Goal: Task Accomplishment & Management: Complete application form

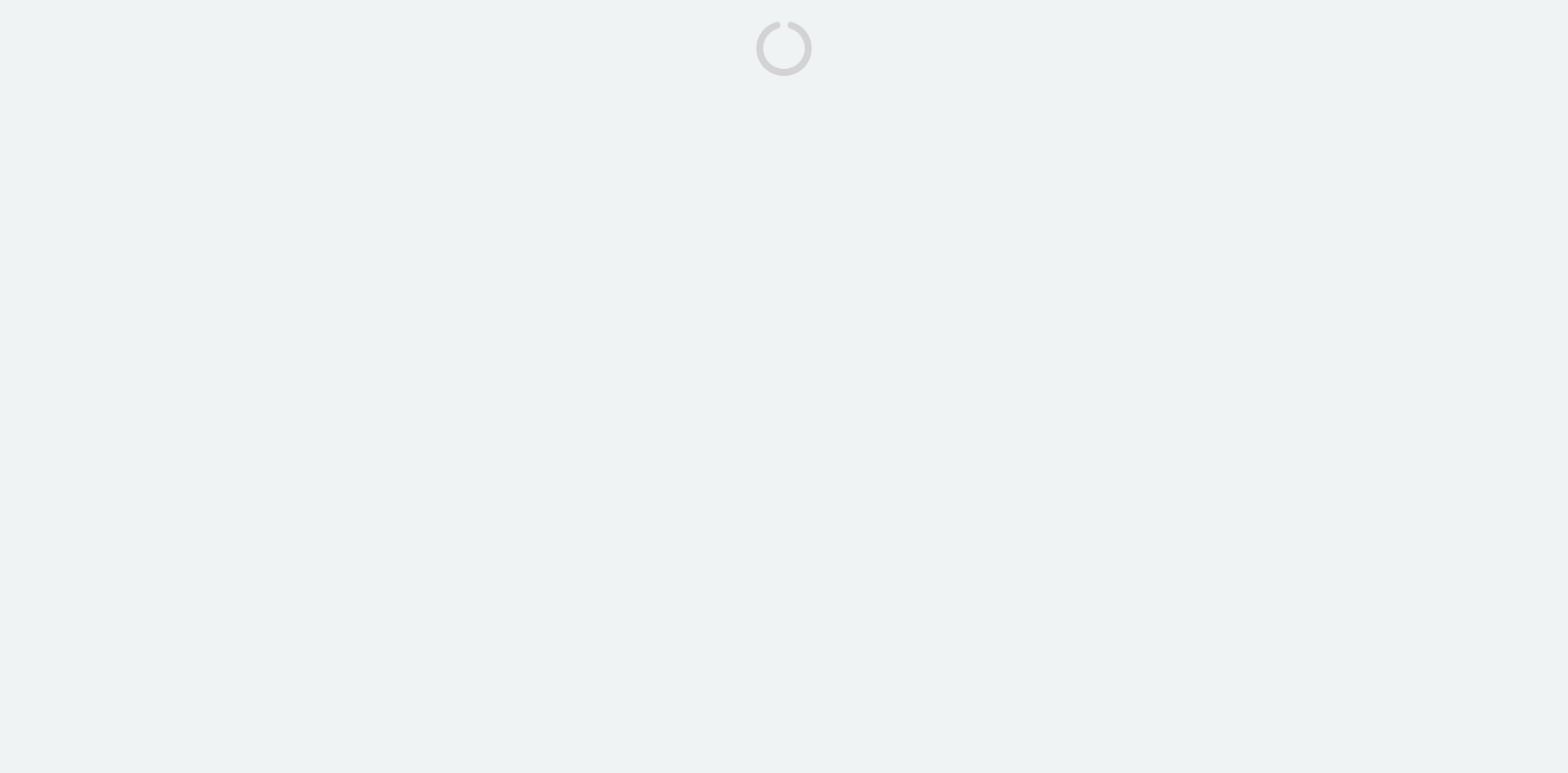
click at [424, 418] on body at bounding box center [784, 386] width 1568 height 773
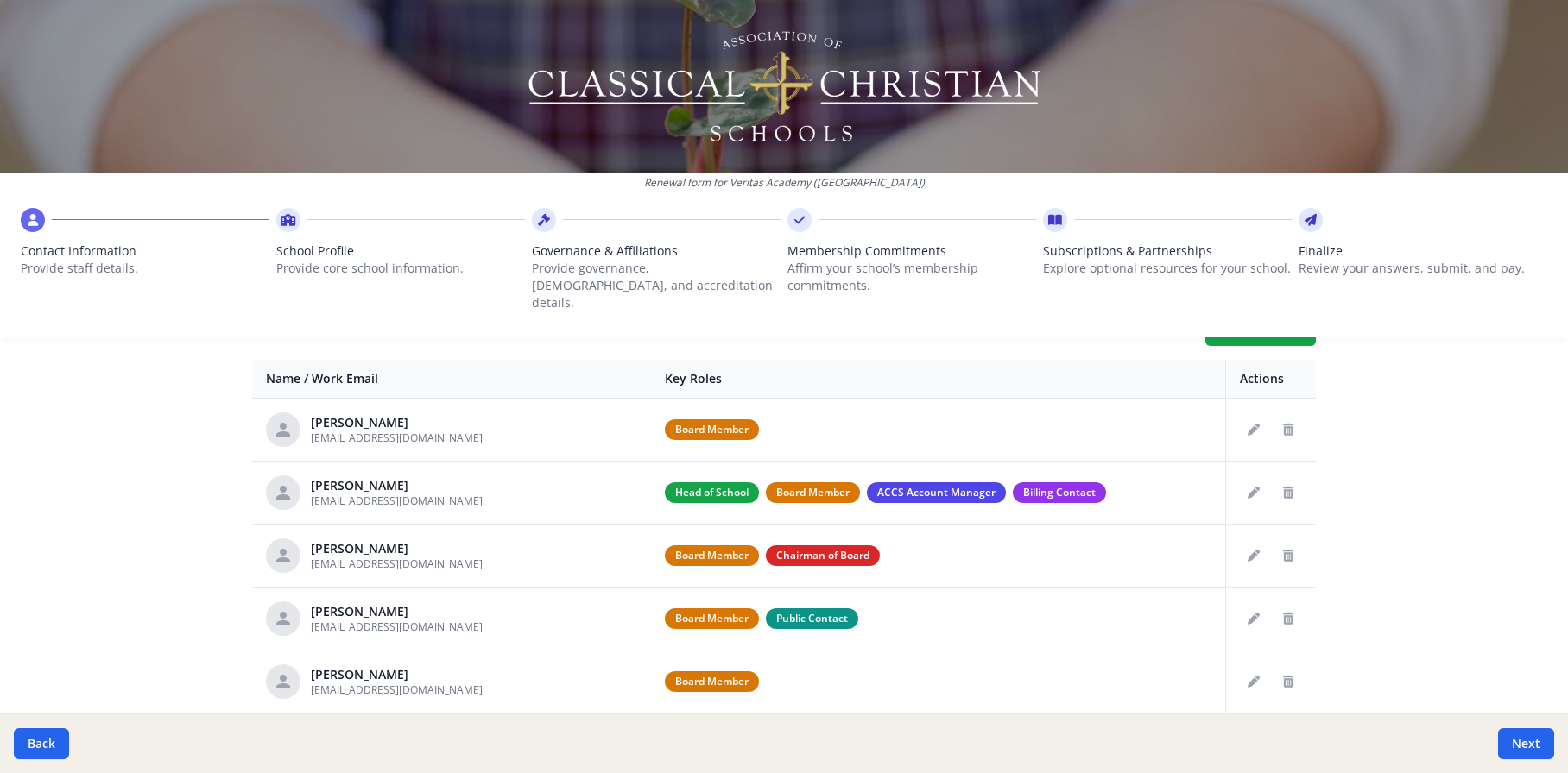
scroll to position [734, 0]
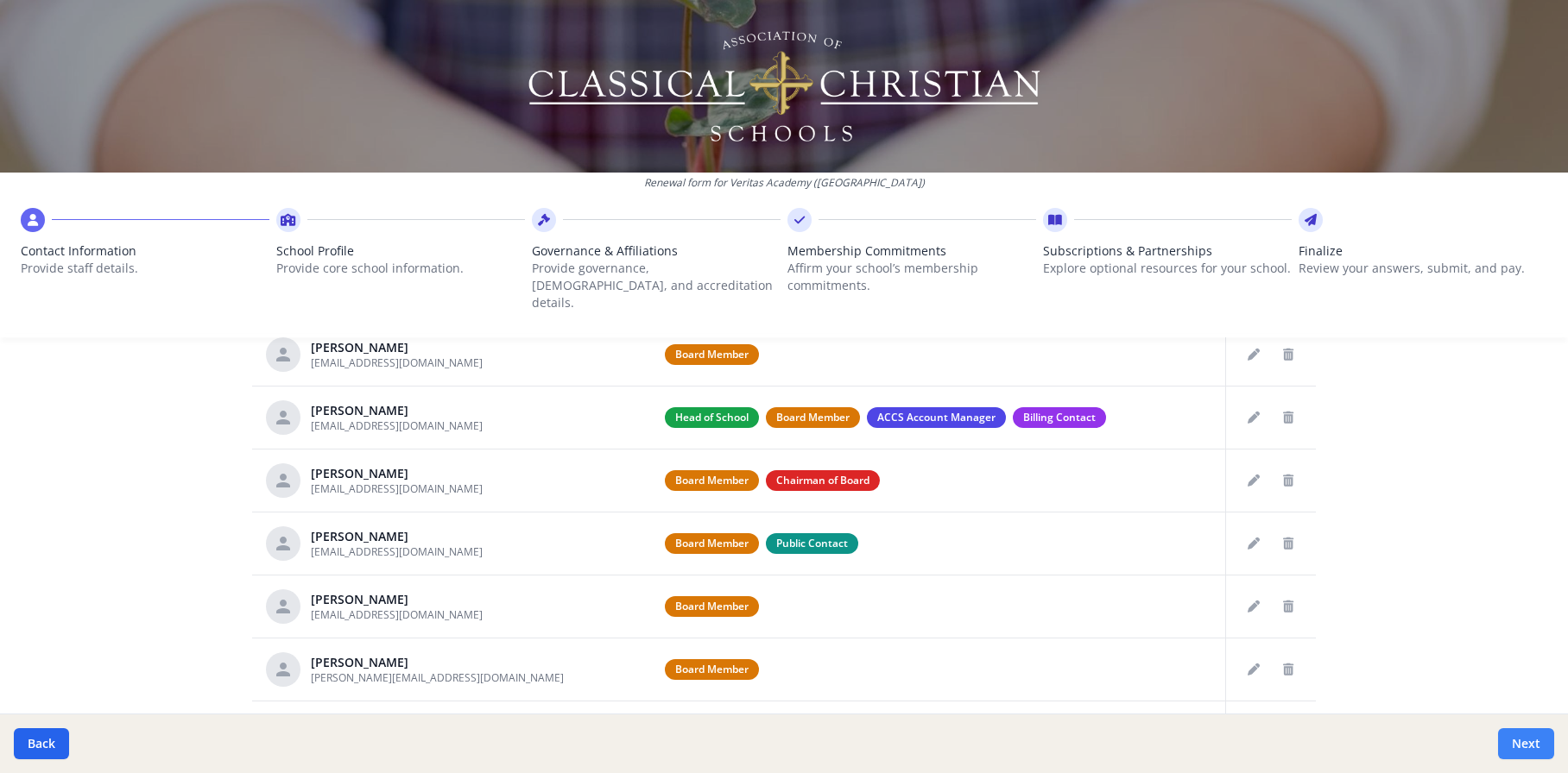
click at [1512, 748] on button "Next" at bounding box center [1526, 744] width 56 height 31
type input "[PHONE_NUMBER]"
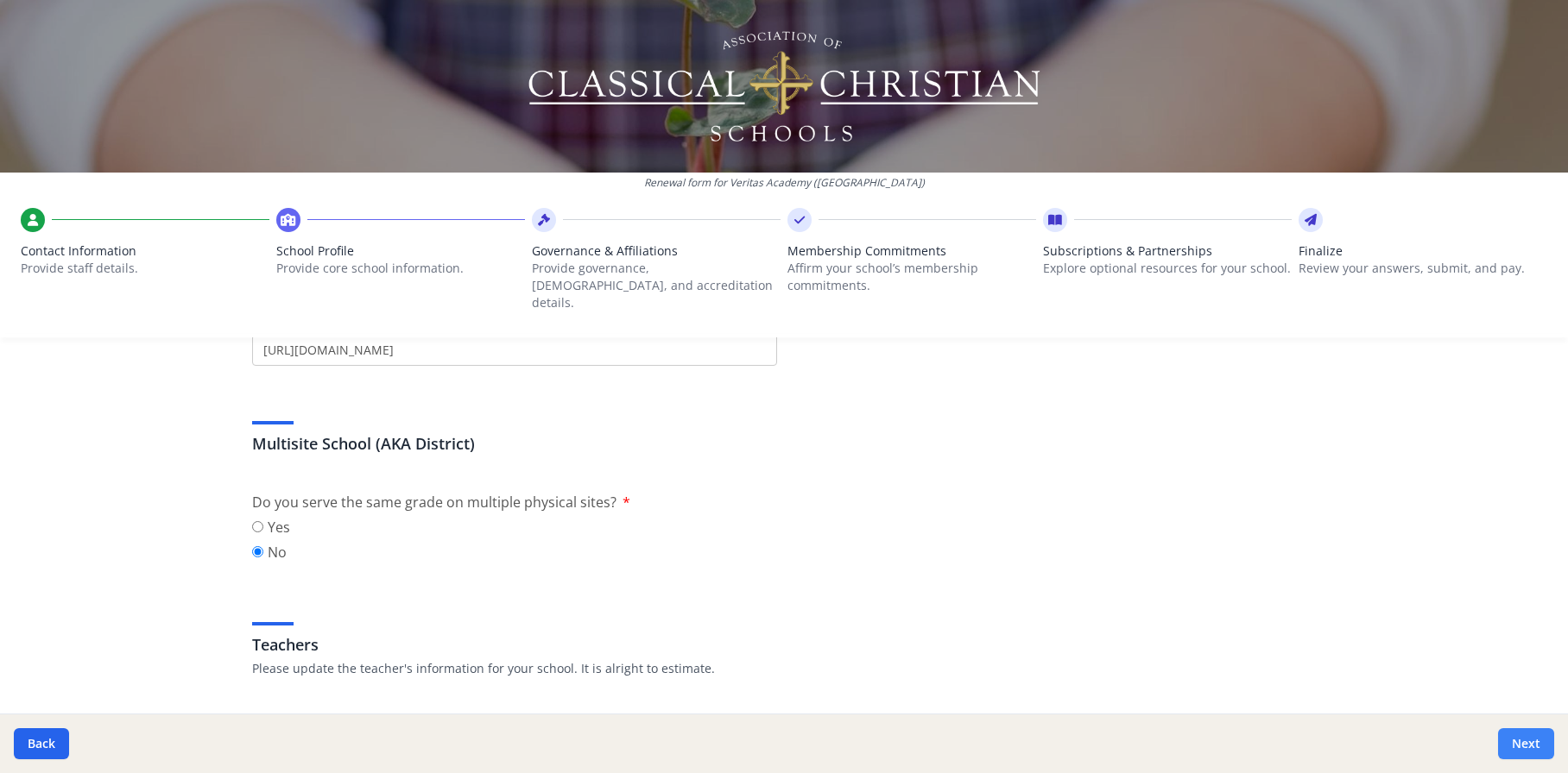
click at [1512, 748] on button "Next" at bounding box center [1526, 744] width 56 height 31
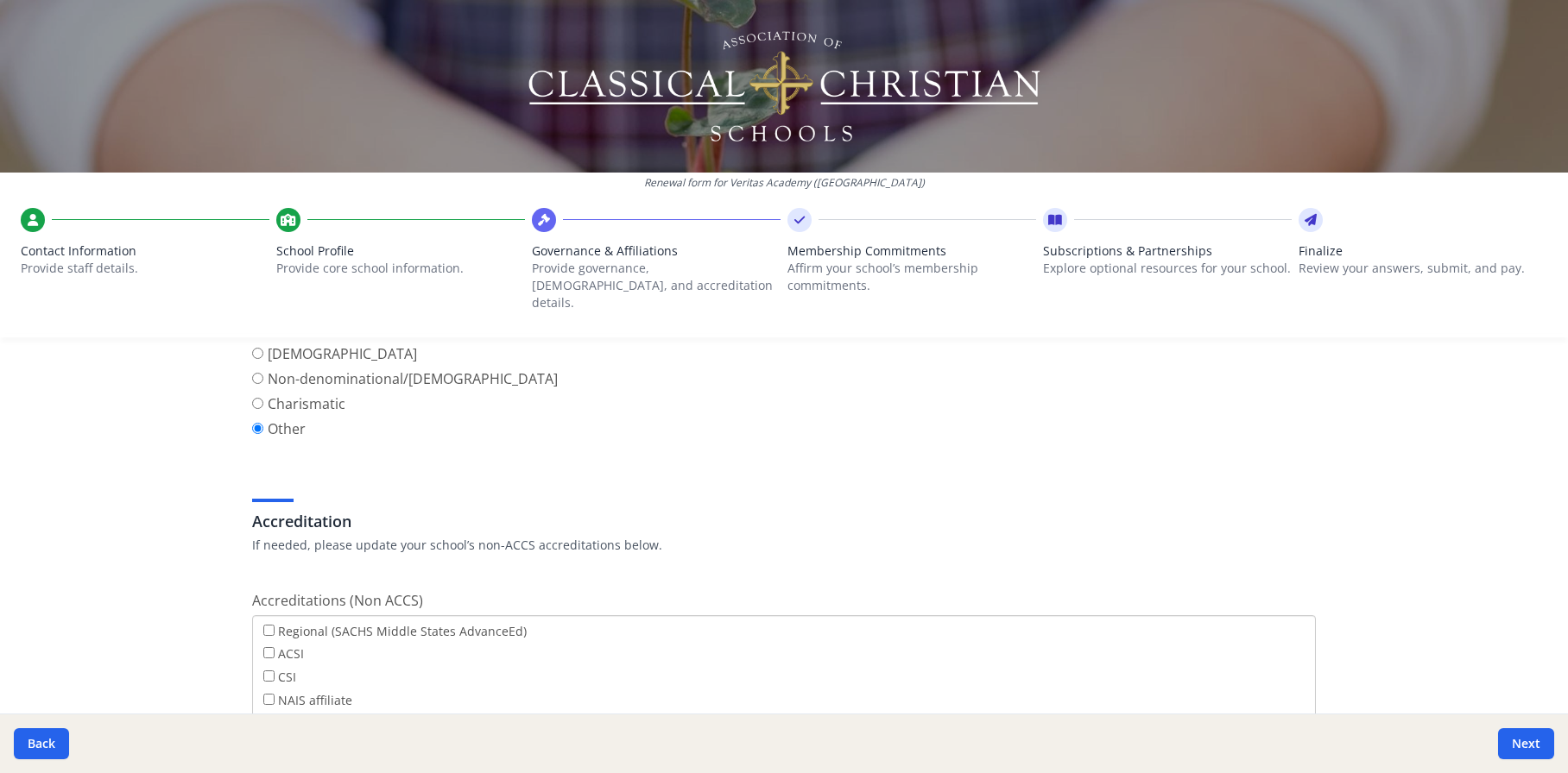
scroll to position [933, 0]
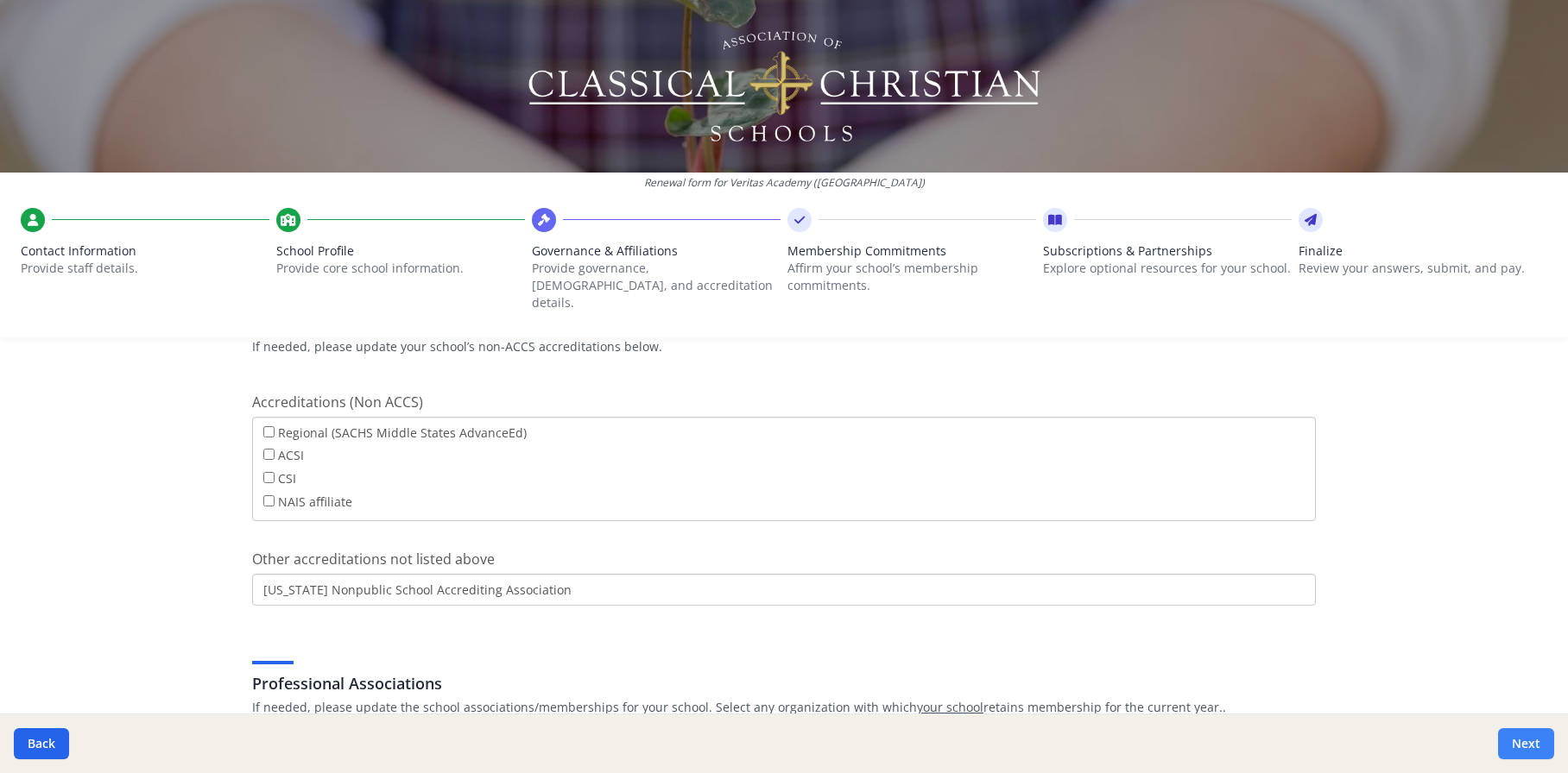
click at [1517, 746] on button "Next" at bounding box center [1526, 744] width 56 height 31
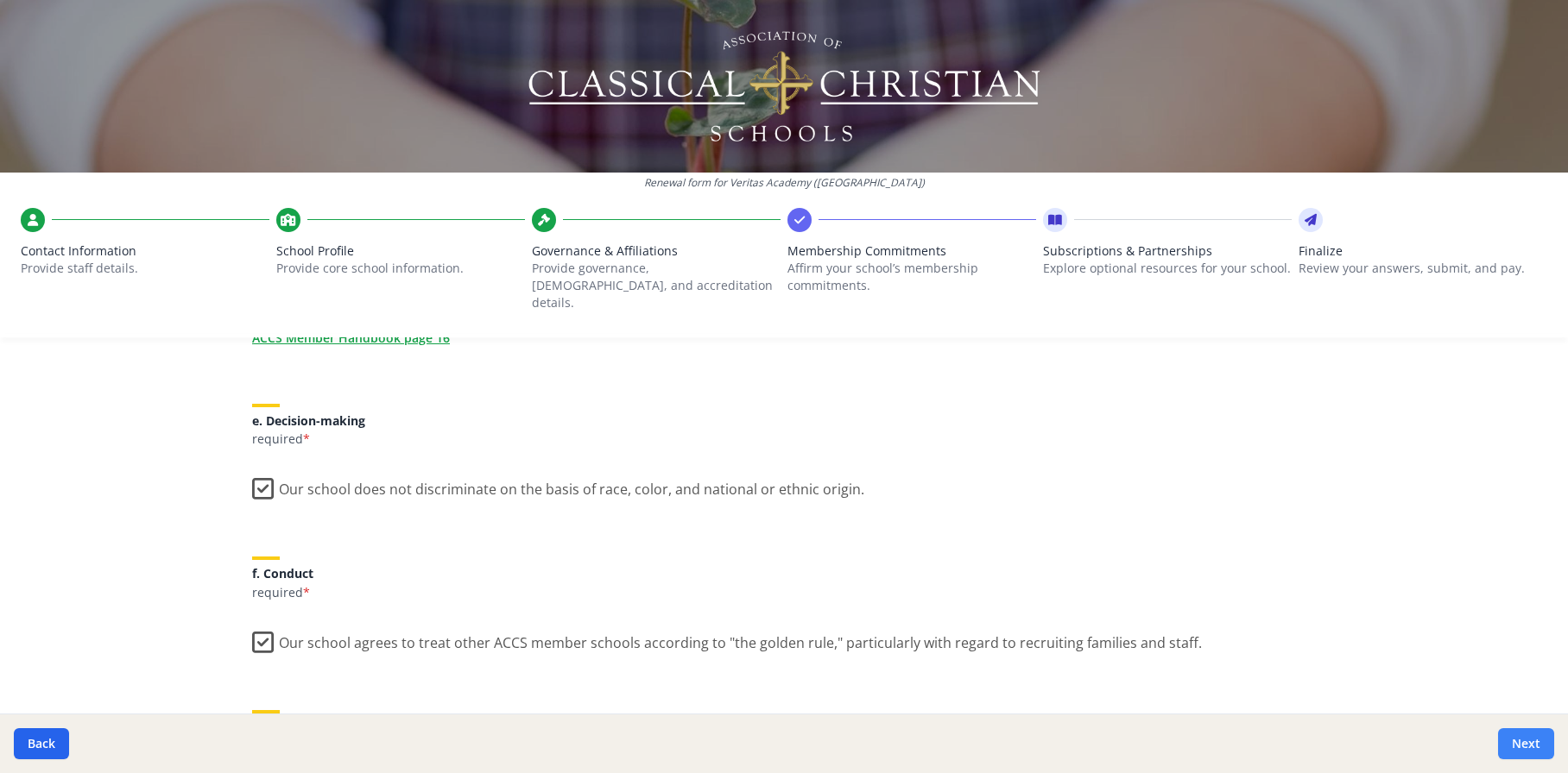
click at [1517, 746] on button "Next" at bounding box center [1526, 744] width 56 height 31
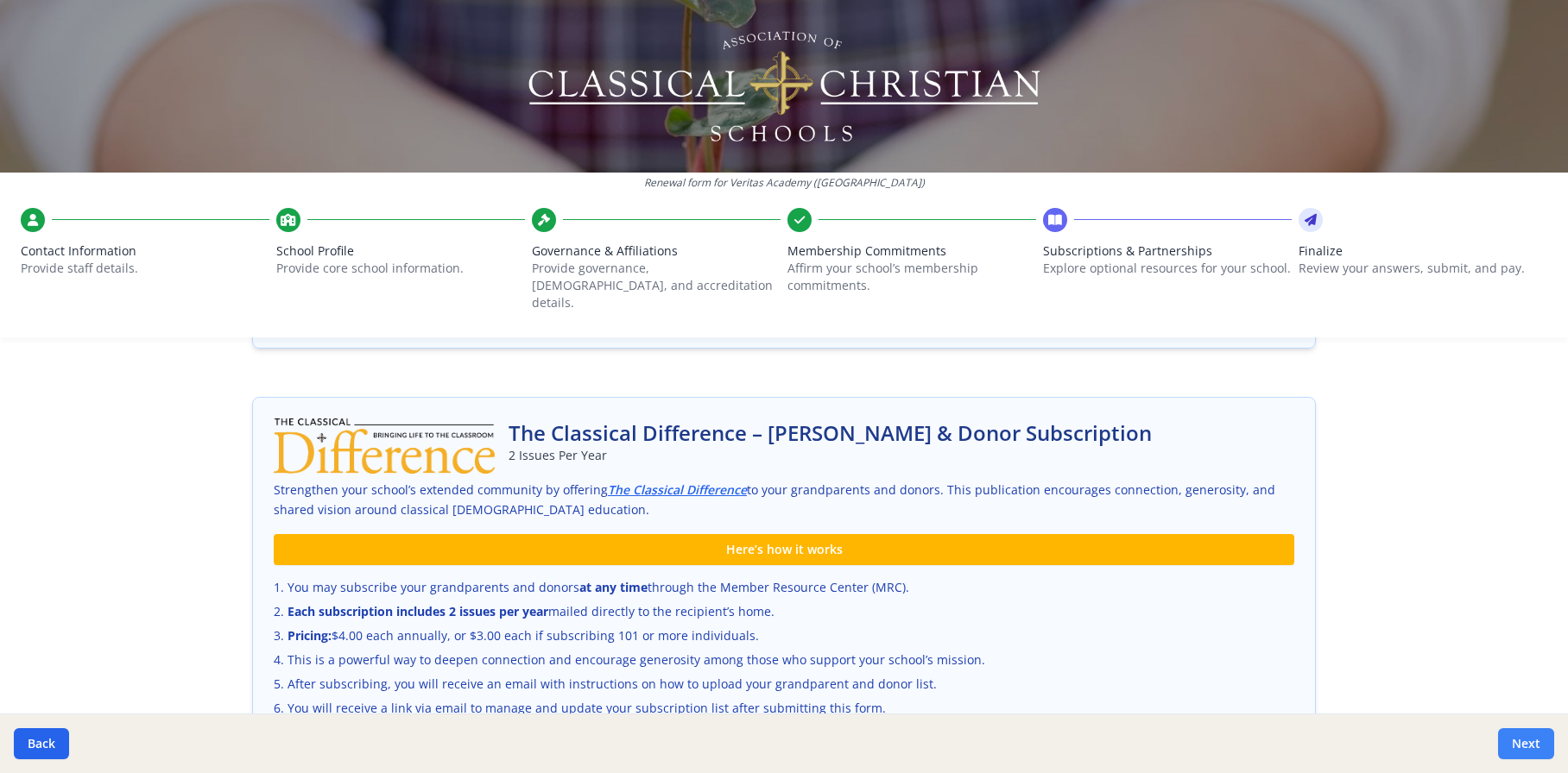
click at [1517, 746] on button "Next" at bounding box center [1526, 744] width 56 height 31
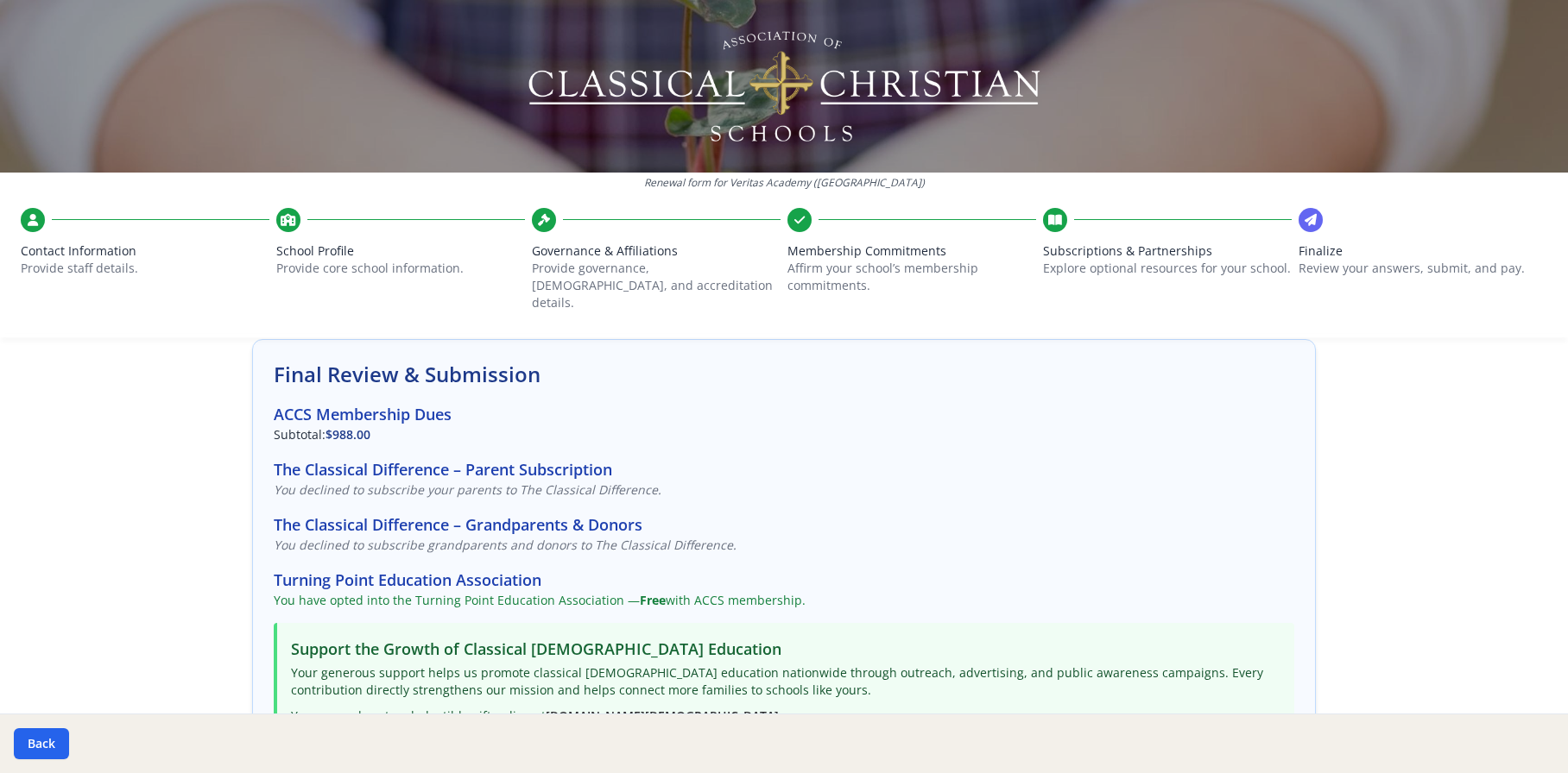
scroll to position [0, 0]
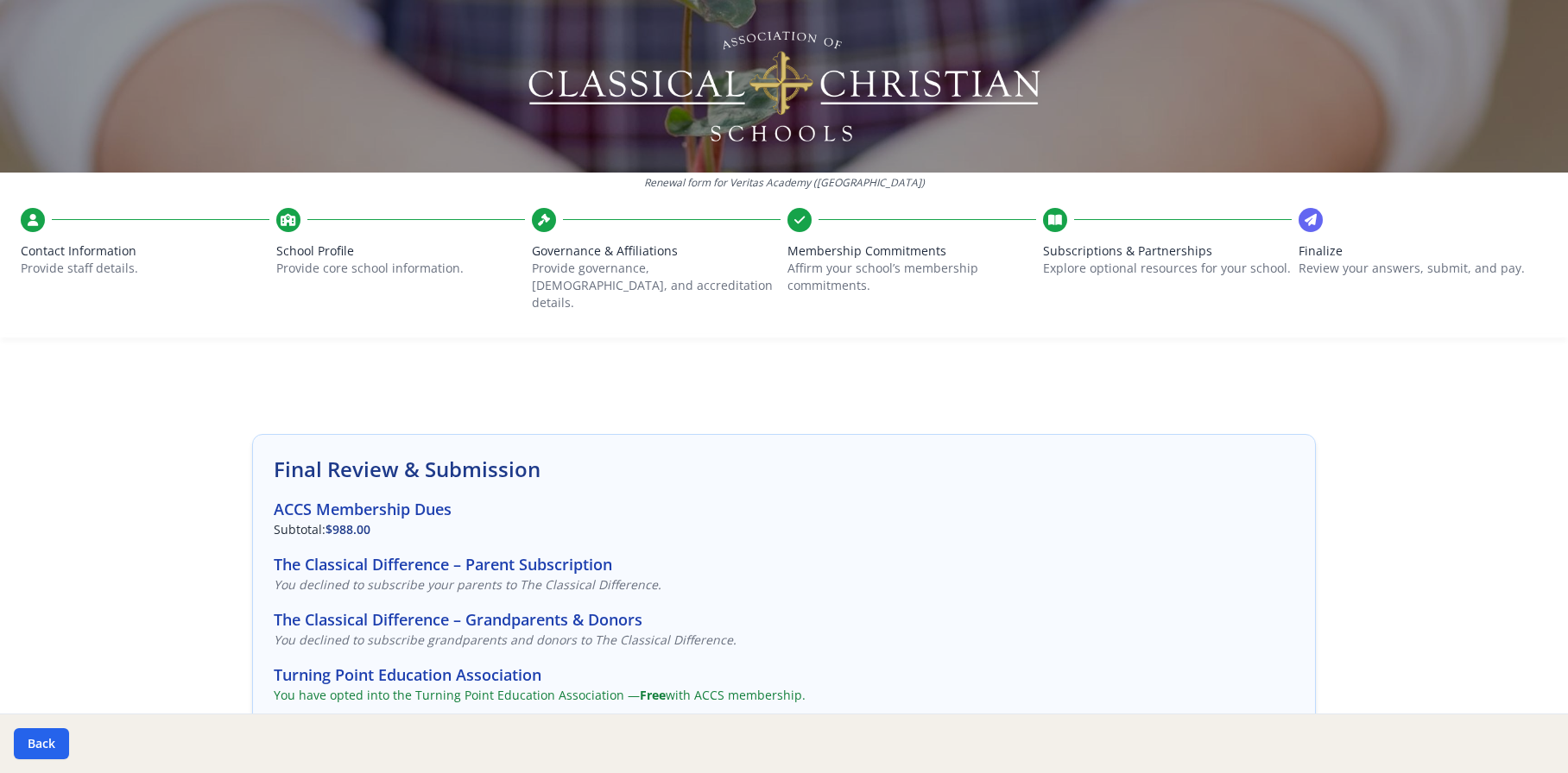
click at [1305, 212] on icon at bounding box center [1310, 220] width 12 height 17
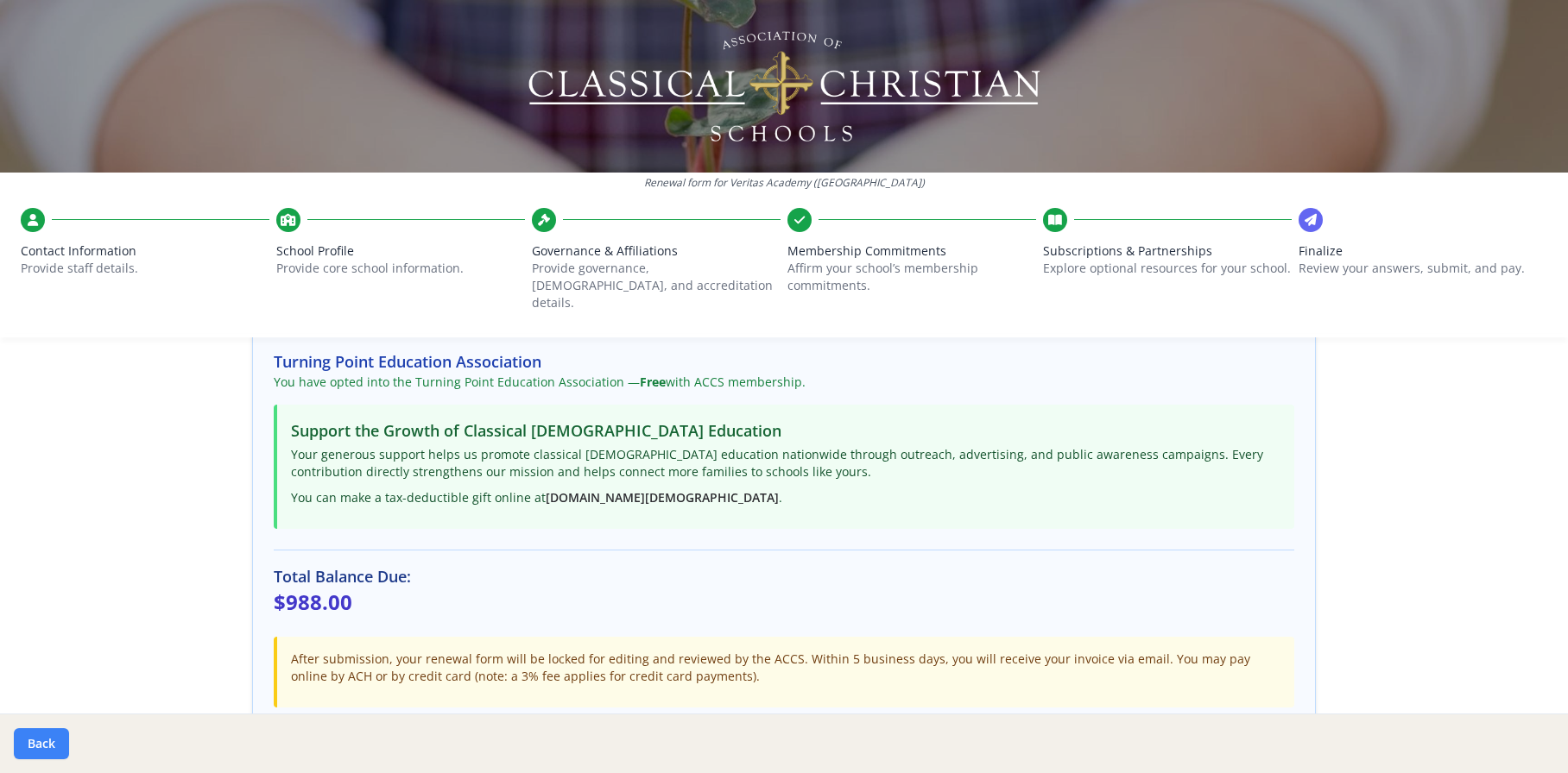
click at [47, 738] on button "Back" at bounding box center [41, 744] width 55 height 31
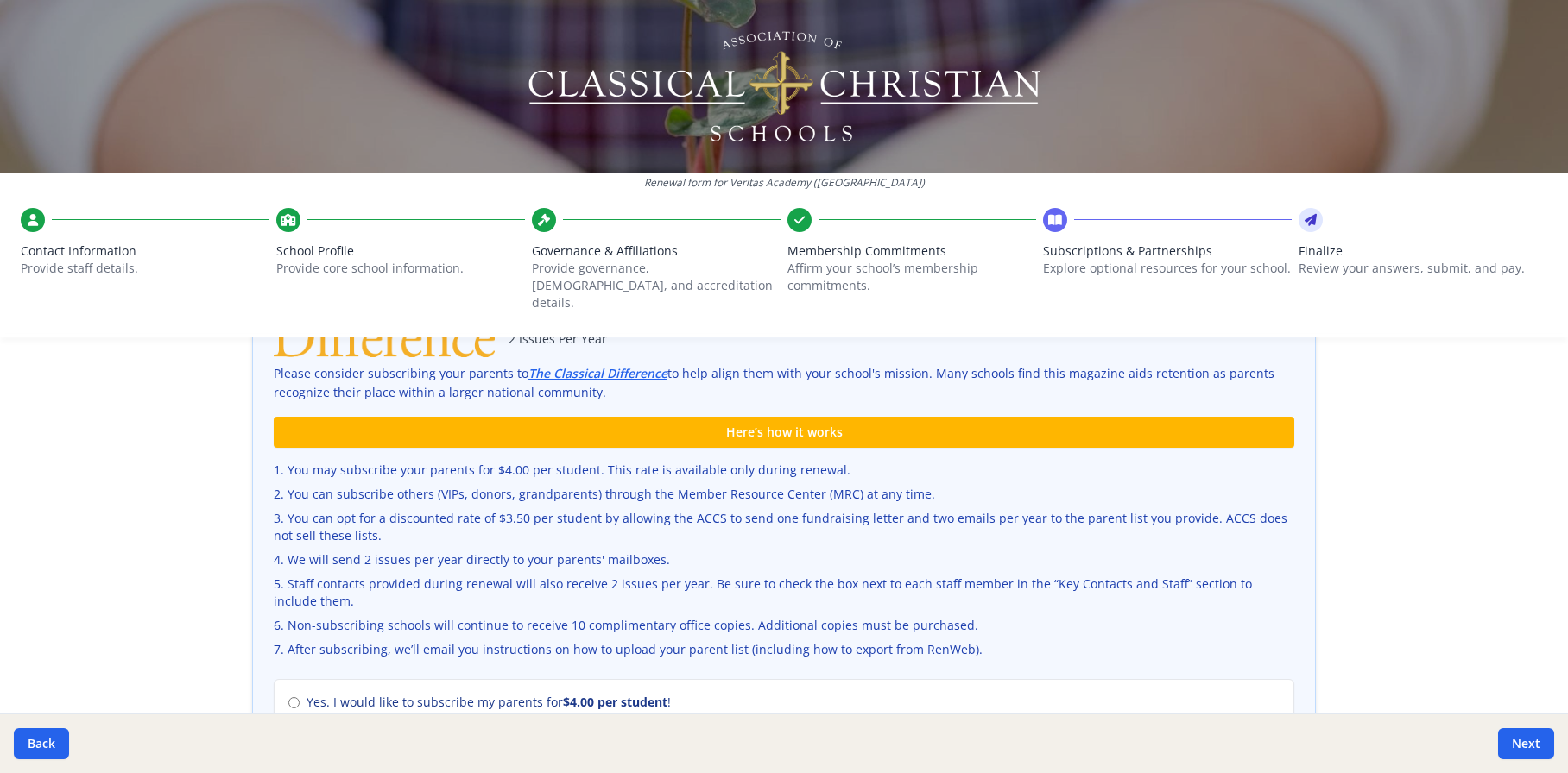
scroll to position [0, 0]
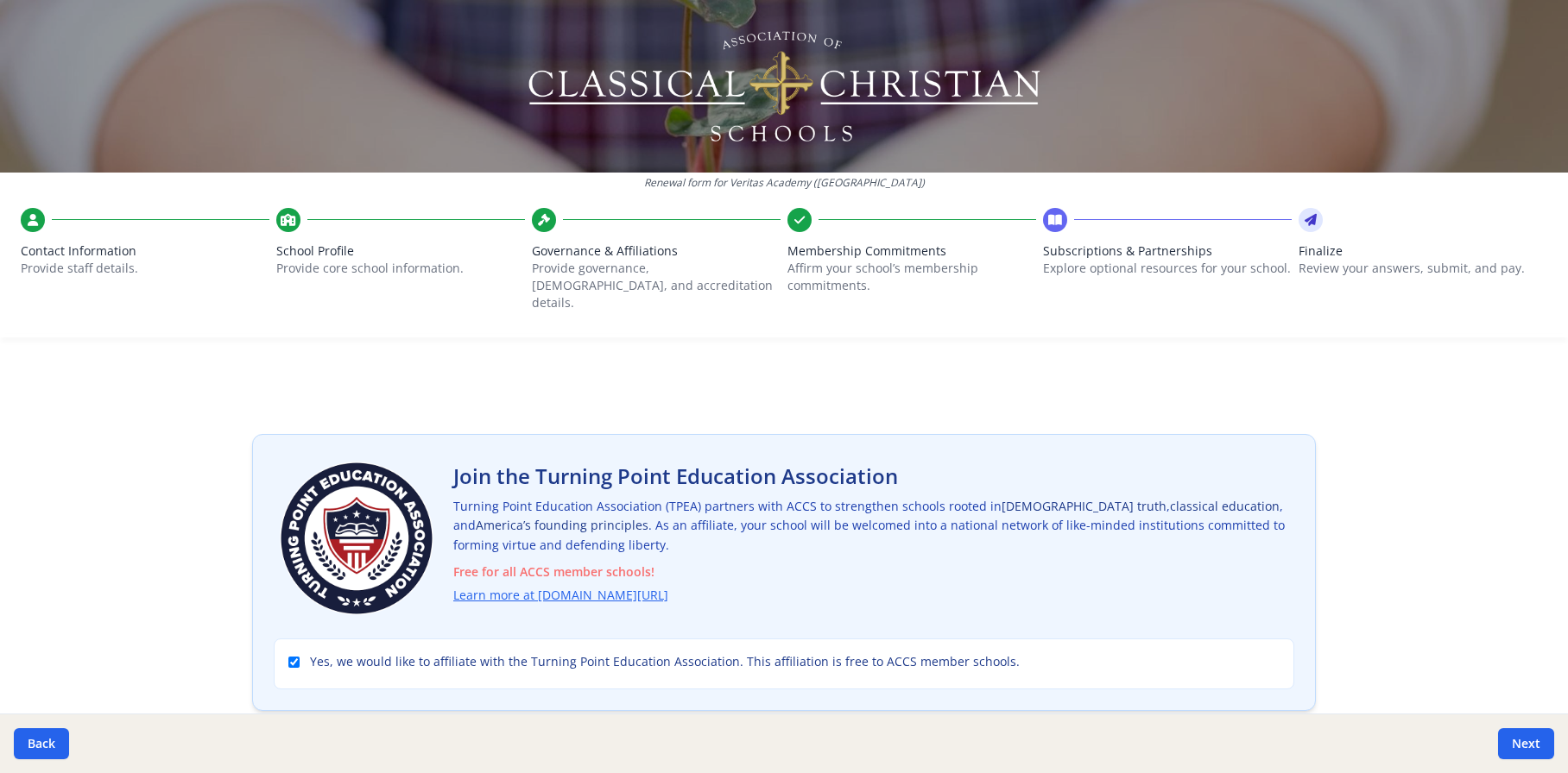
click at [1111, 243] on span "Subscriptions & Partnerships" at bounding box center [1167, 251] width 248 height 17
click at [1527, 744] on button "Next" at bounding box center [1526, 744] width 56 height 31
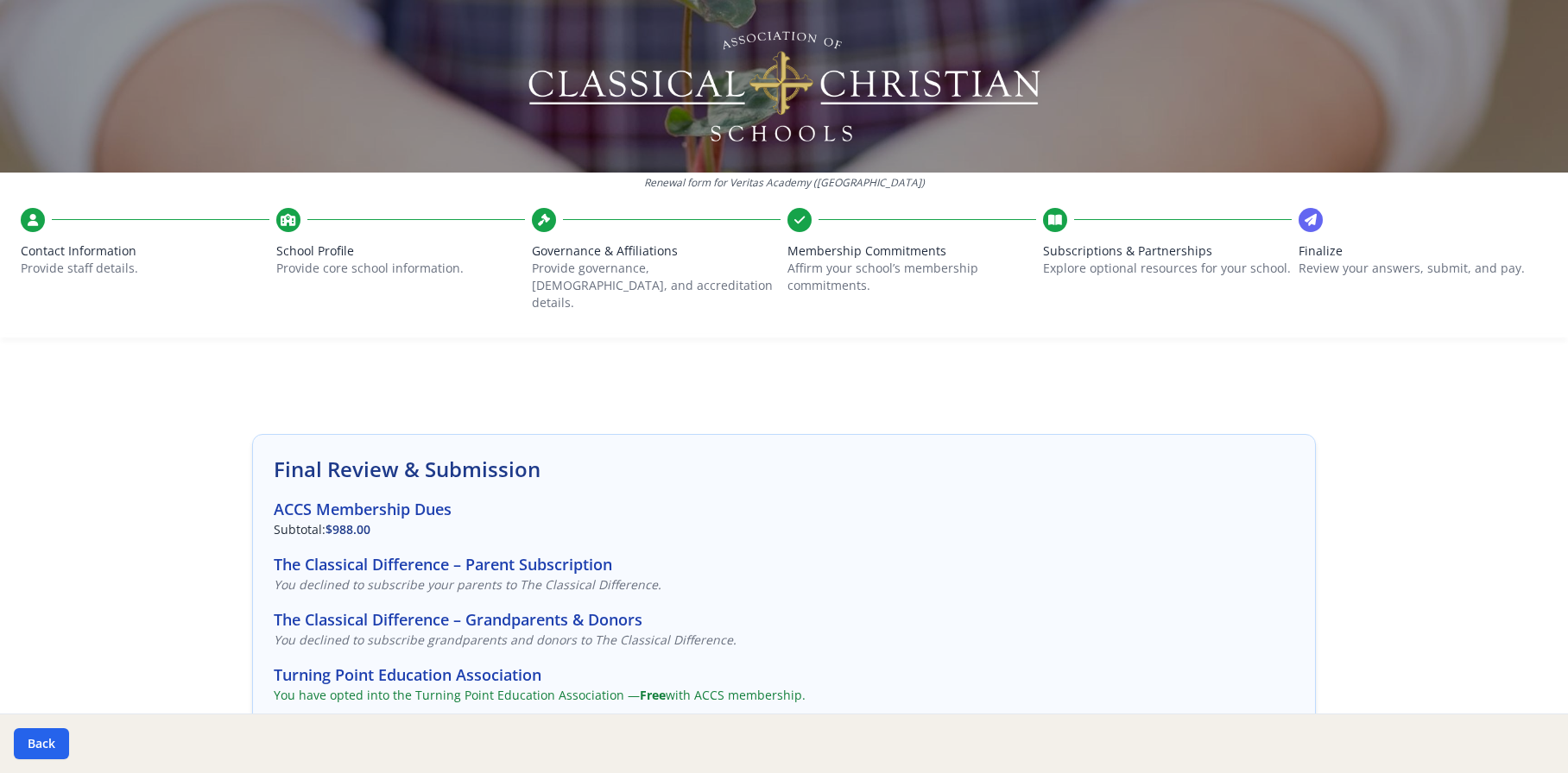
click at [1527, 744] on div "Back" at bounding box center [784, 743] width 1568 height 59
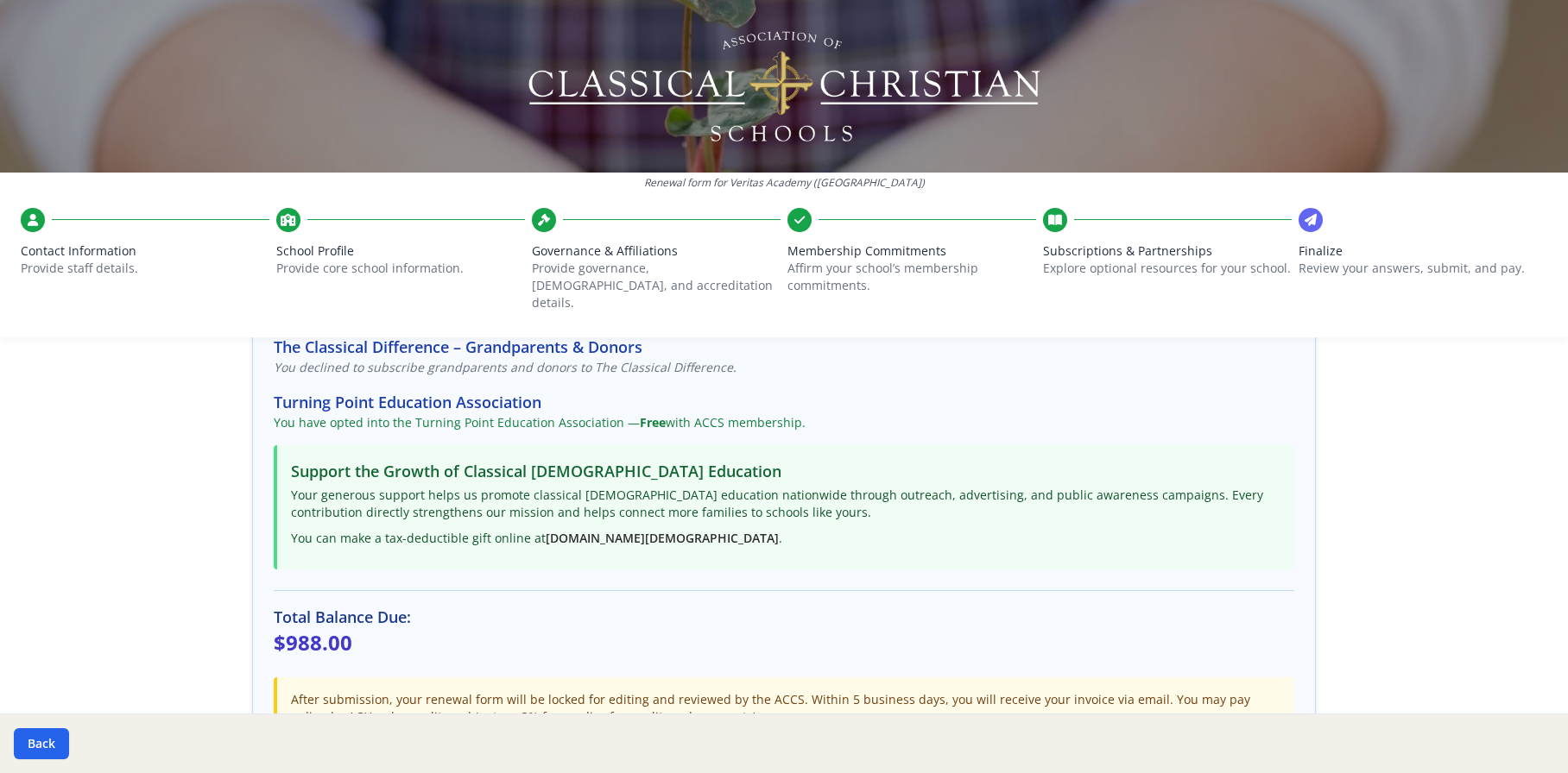
scroll to position [313, 0]
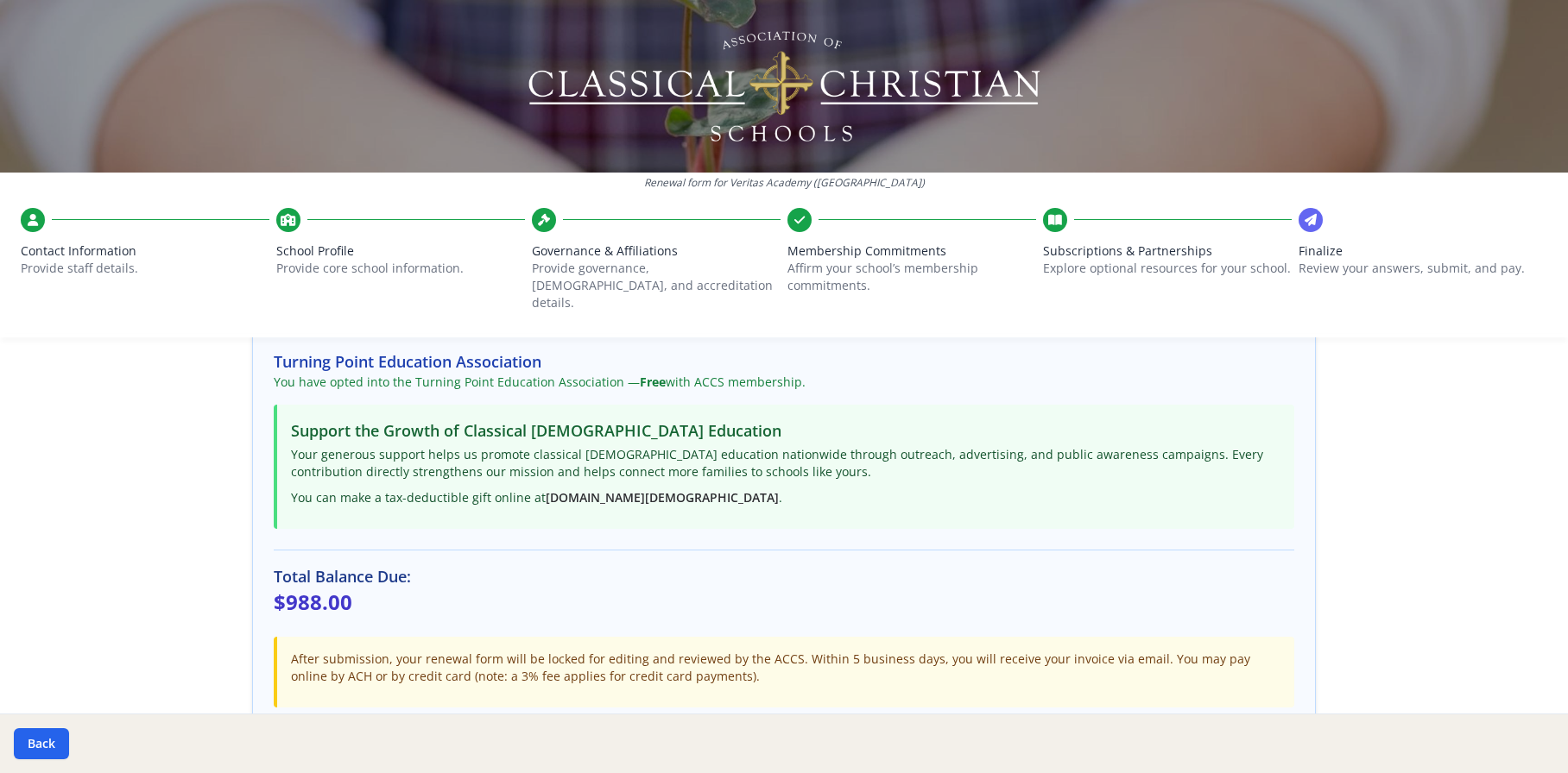
click at [1054, 729] on div "Thank you for submitting your renewal. Your form has been successfully received…" at bounding box center [784, 749] width 677 height 39
click at [989, 729] on div "Thank you for submitting your renewal. Your form has been successfully received…" at bounding box center [784, 749] width 677 height 39
click at [695, 729] on div "Thank you for submitting your renewal. Your form has been successfully received…" at bounding box center [784, 749] width 677 height 39
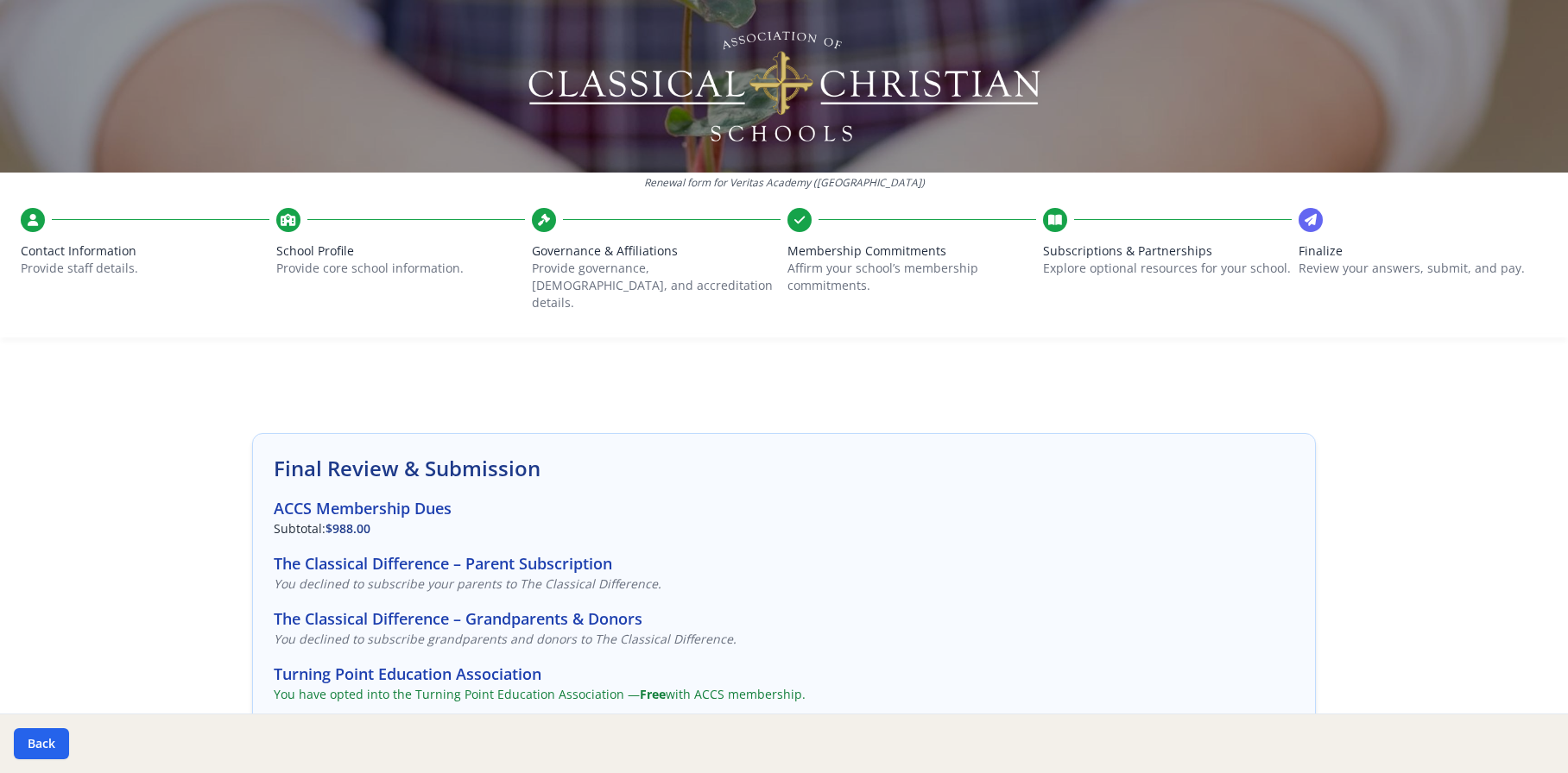
scroll to position [0, 0]
click at [1055, 260] on p "Explore optional resources for your school." at bounding box center [1167, 268] width 248 height 17
click at [1298, 260] on p "Review your answers, submit, and pay." at bounding box center [1422, 268] width 248 height 17
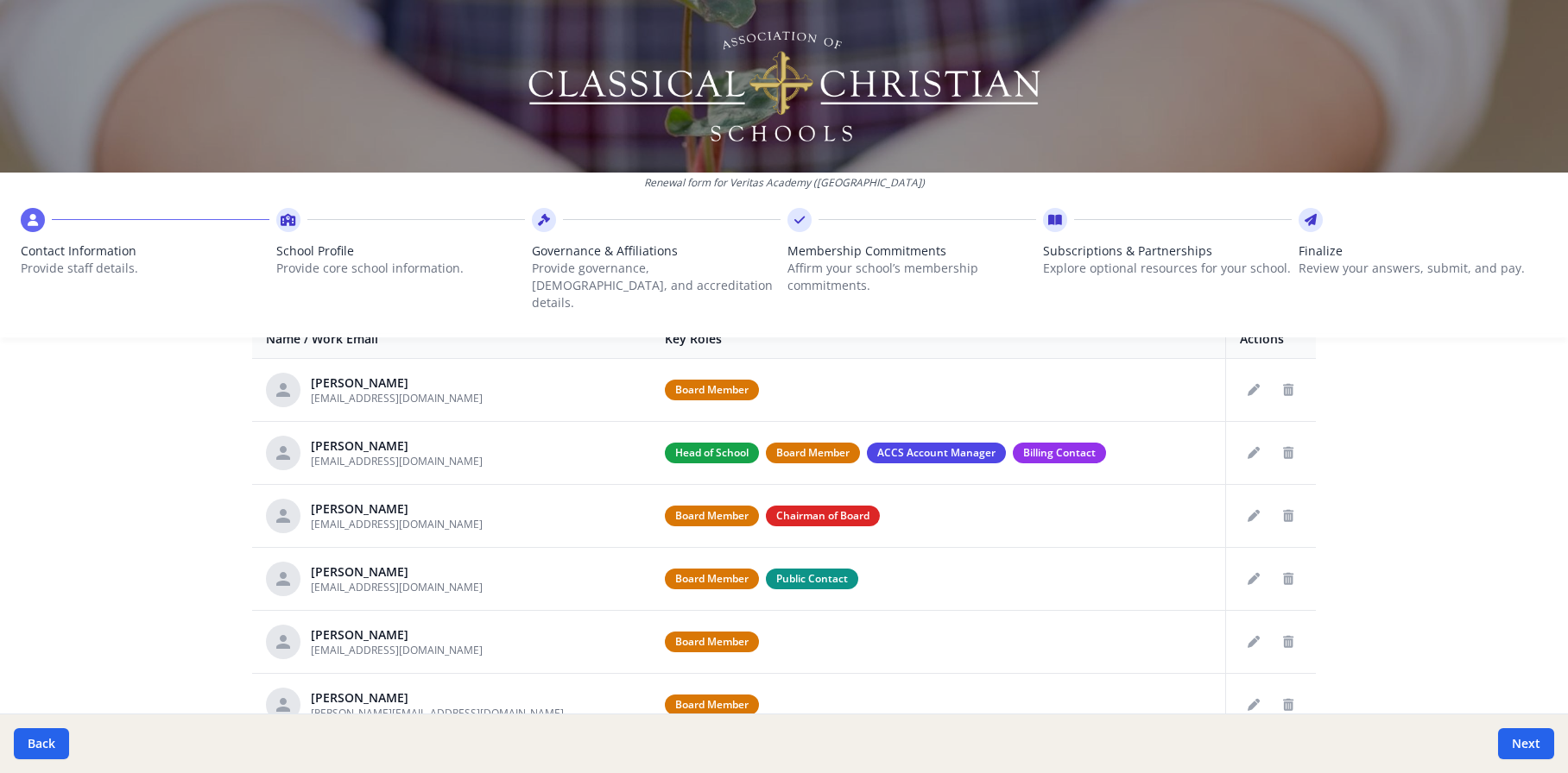
scroll to position [761, 0]
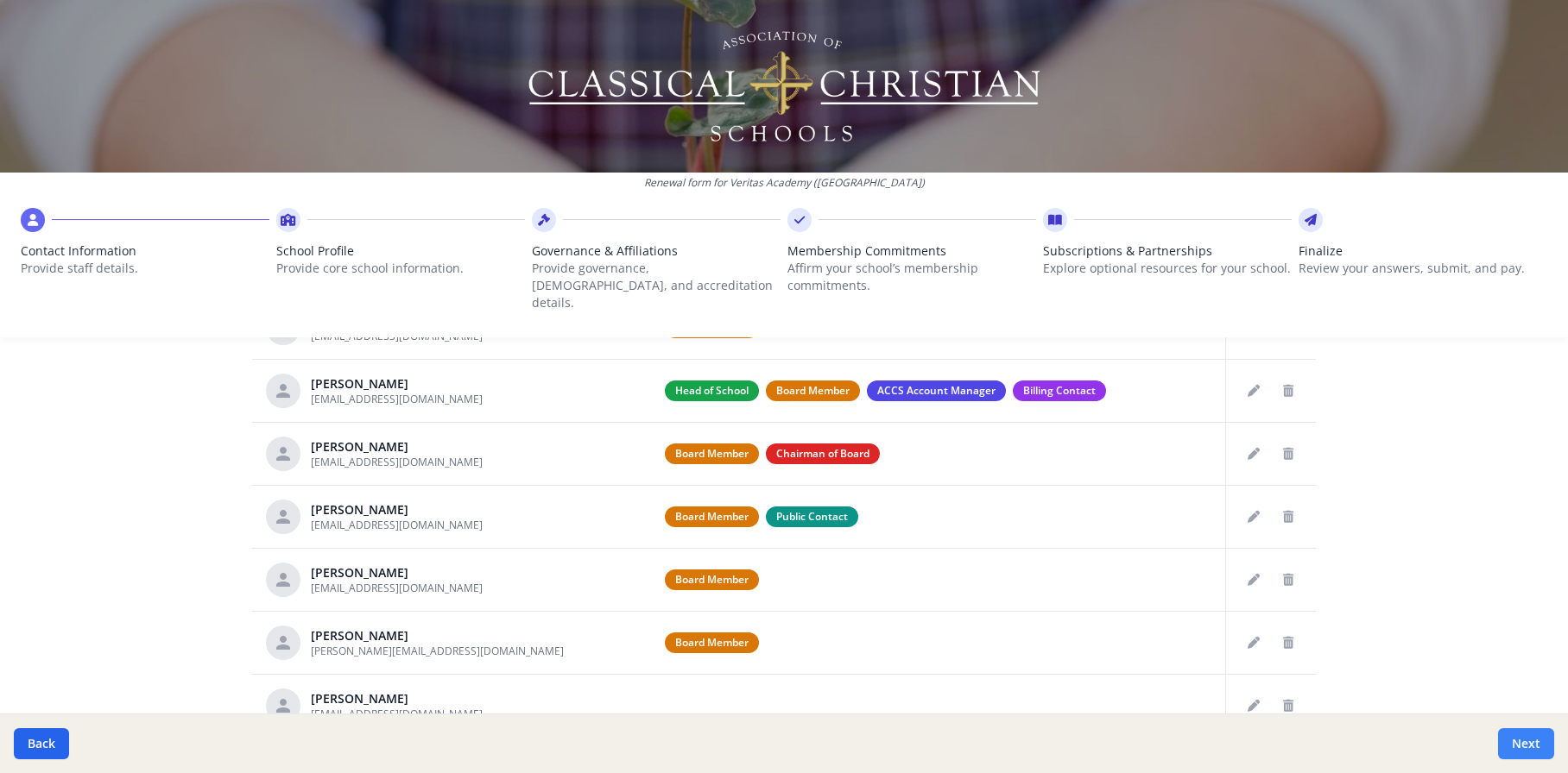
click at [1520, 743] on button "Next" at bounding box center [1526, 744] width 56 height 31
type input "[PHONE_NUMBER]"
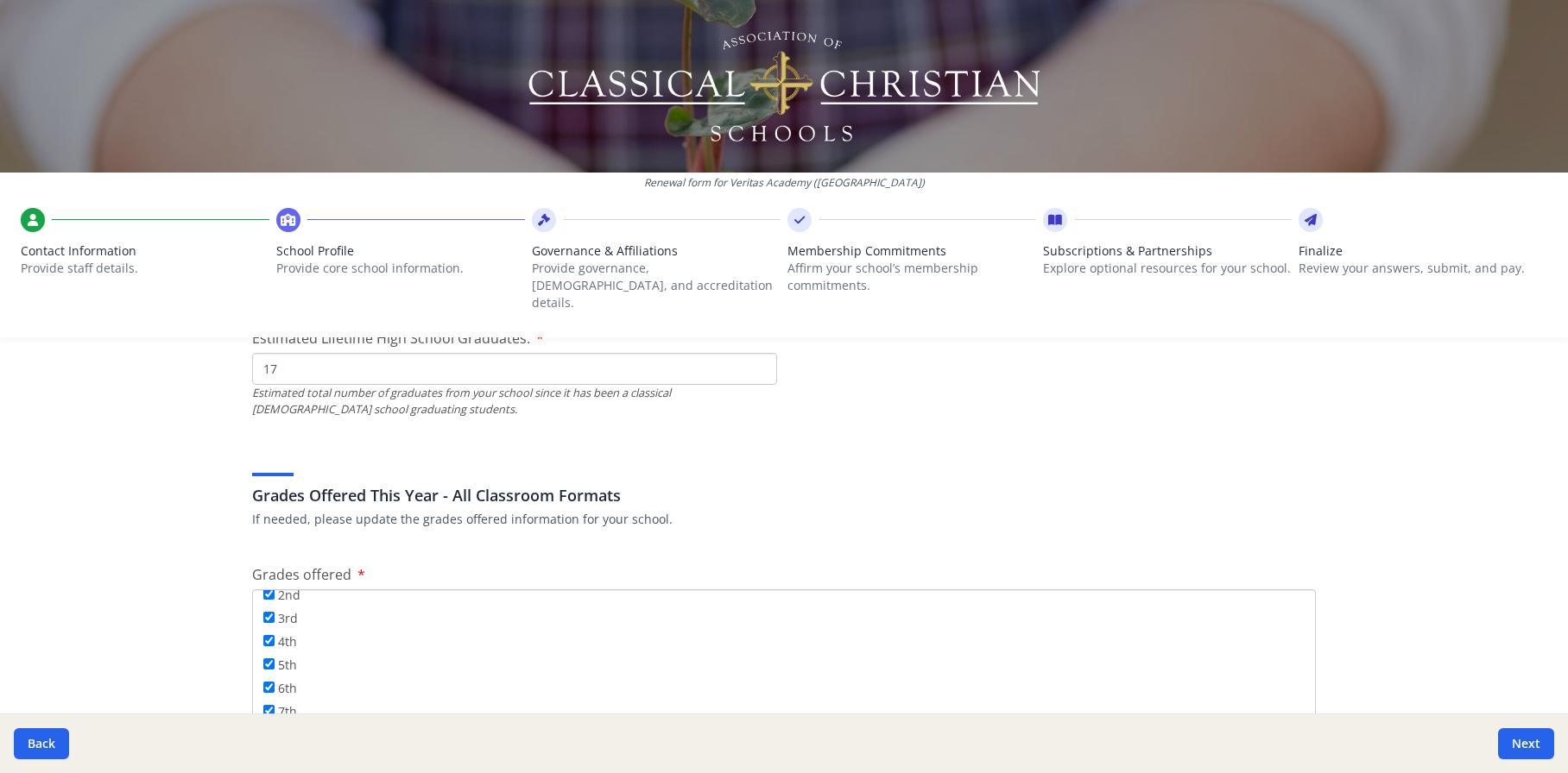
scroll to position [209, 0]
click at [1528, 745] on button "Next" at bounding box center [1526, 744] width 56 height 31
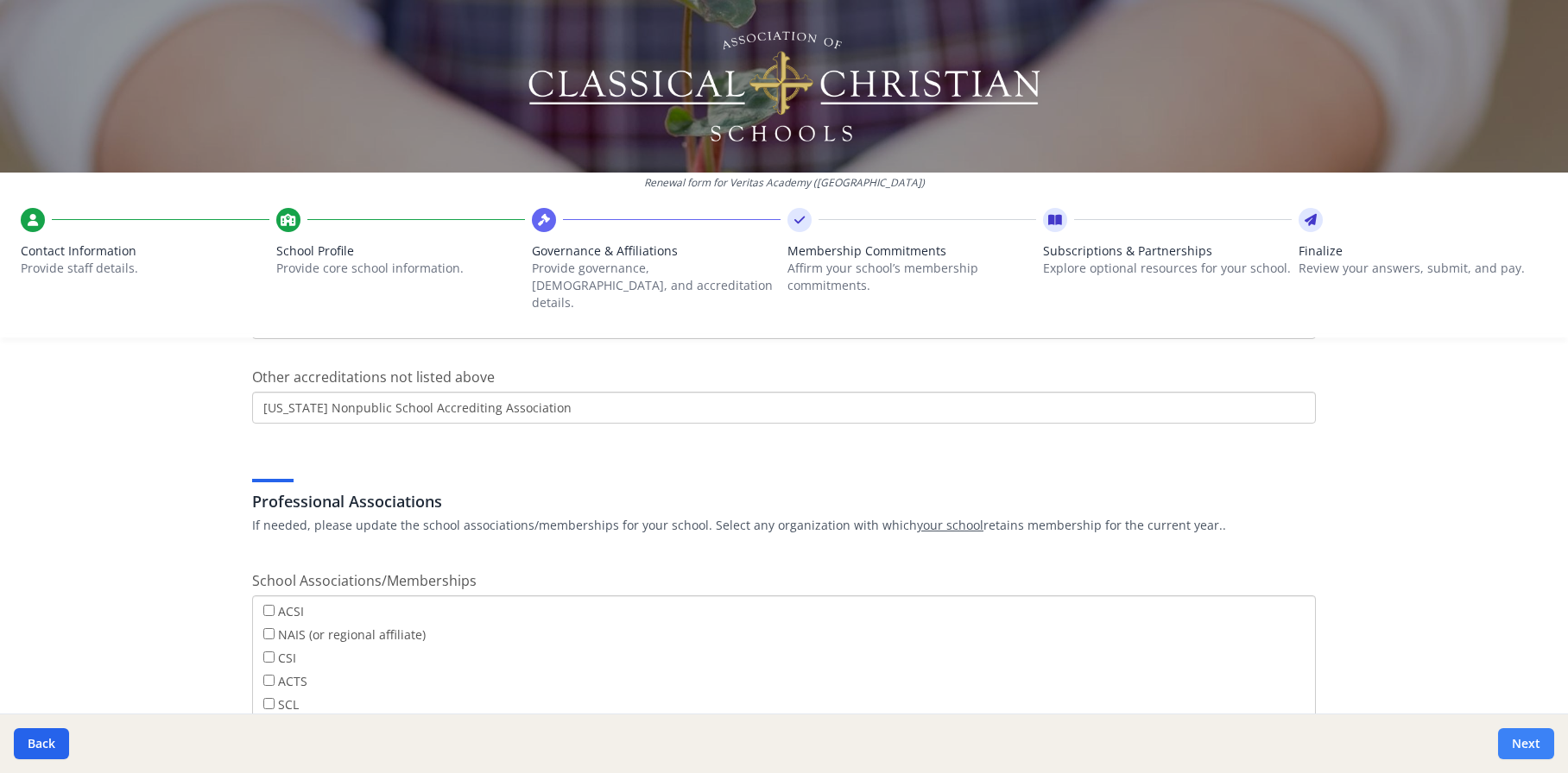
click at [1535, 747] on button "Next" at bounding box center [1526, 744] width 56 height 31
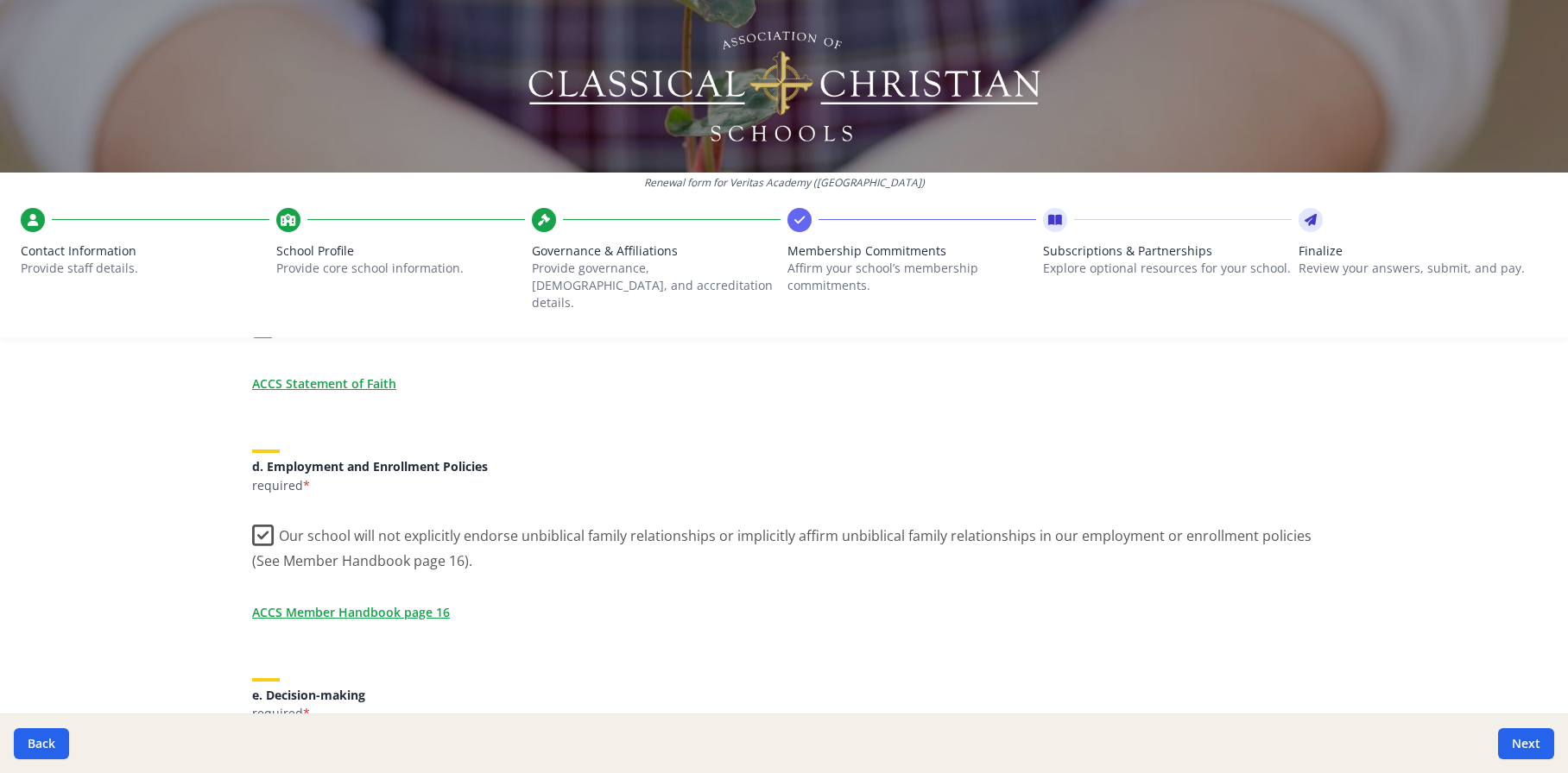
scroll to position [734, 0]
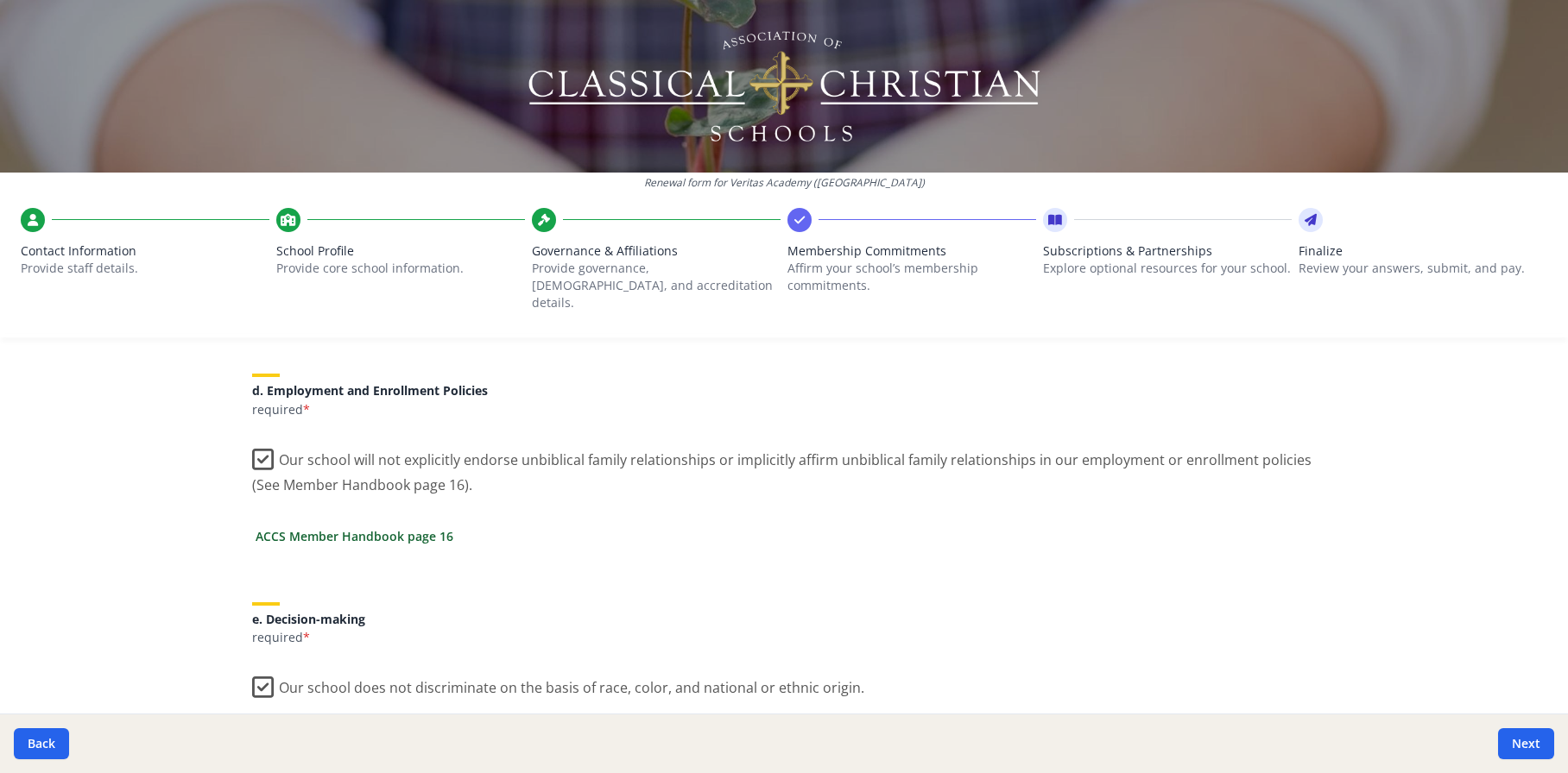
click at [376, 528] on link "ACCS Member Handbook page 16" at bounding box center [355, 536] width 198 height 18
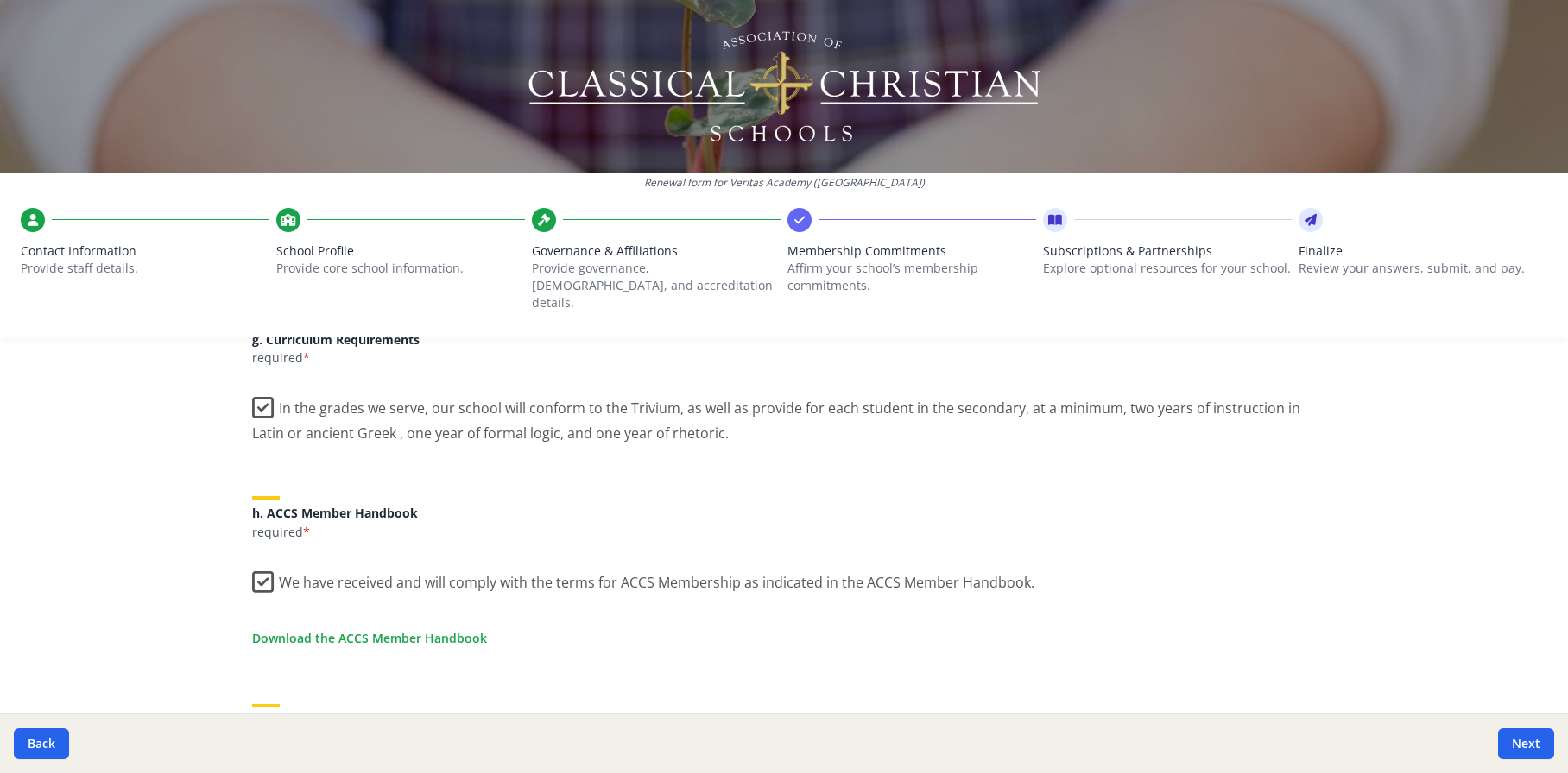
scroll to position [1363, 0]
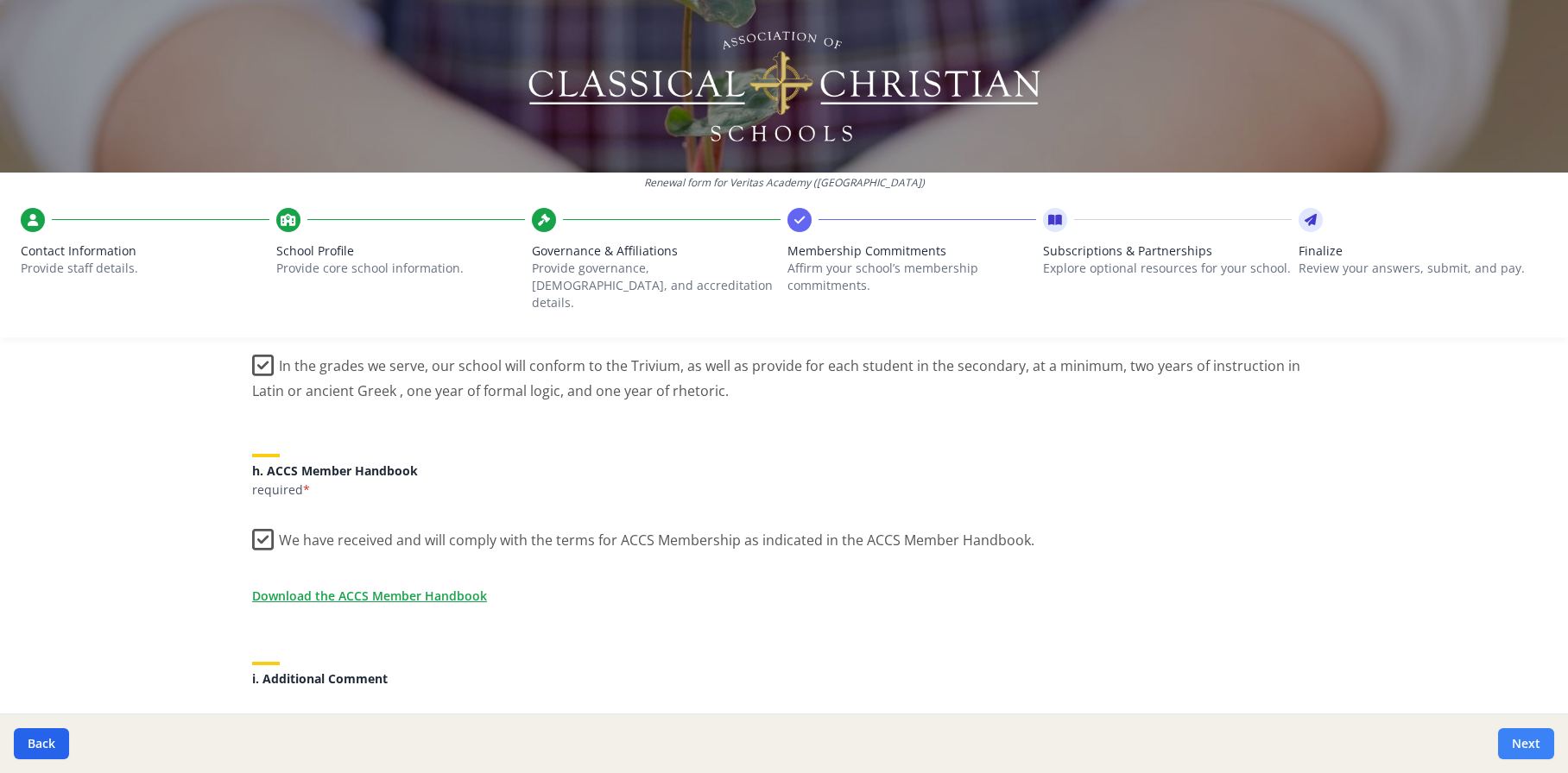
click at [1531, 749] on button "Next" at bounding box center [1526, 744] width 56 height 31
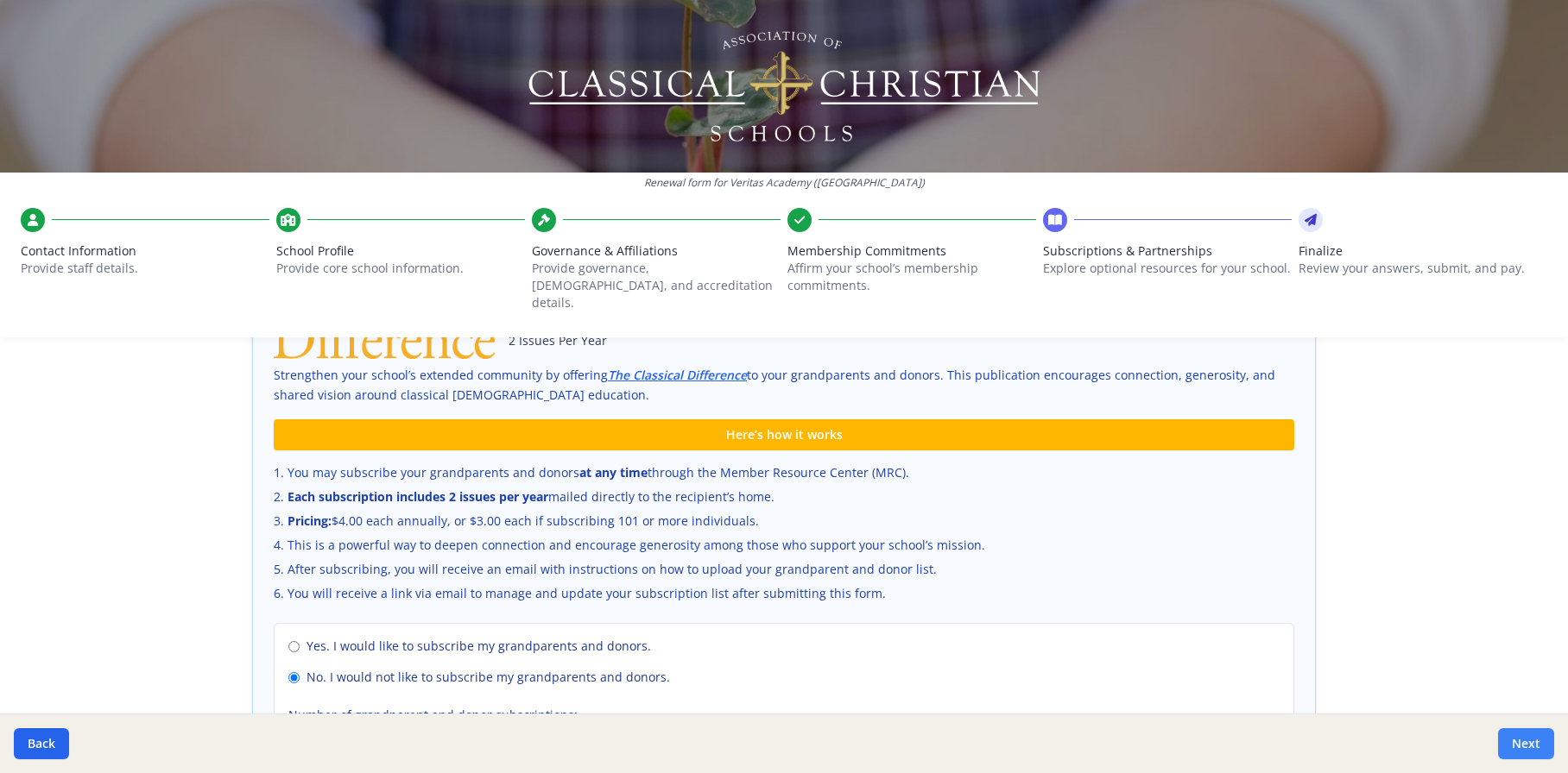
click at [1520, 746] on button "Next" at bounding box center [1526, 744] width 56 height 31
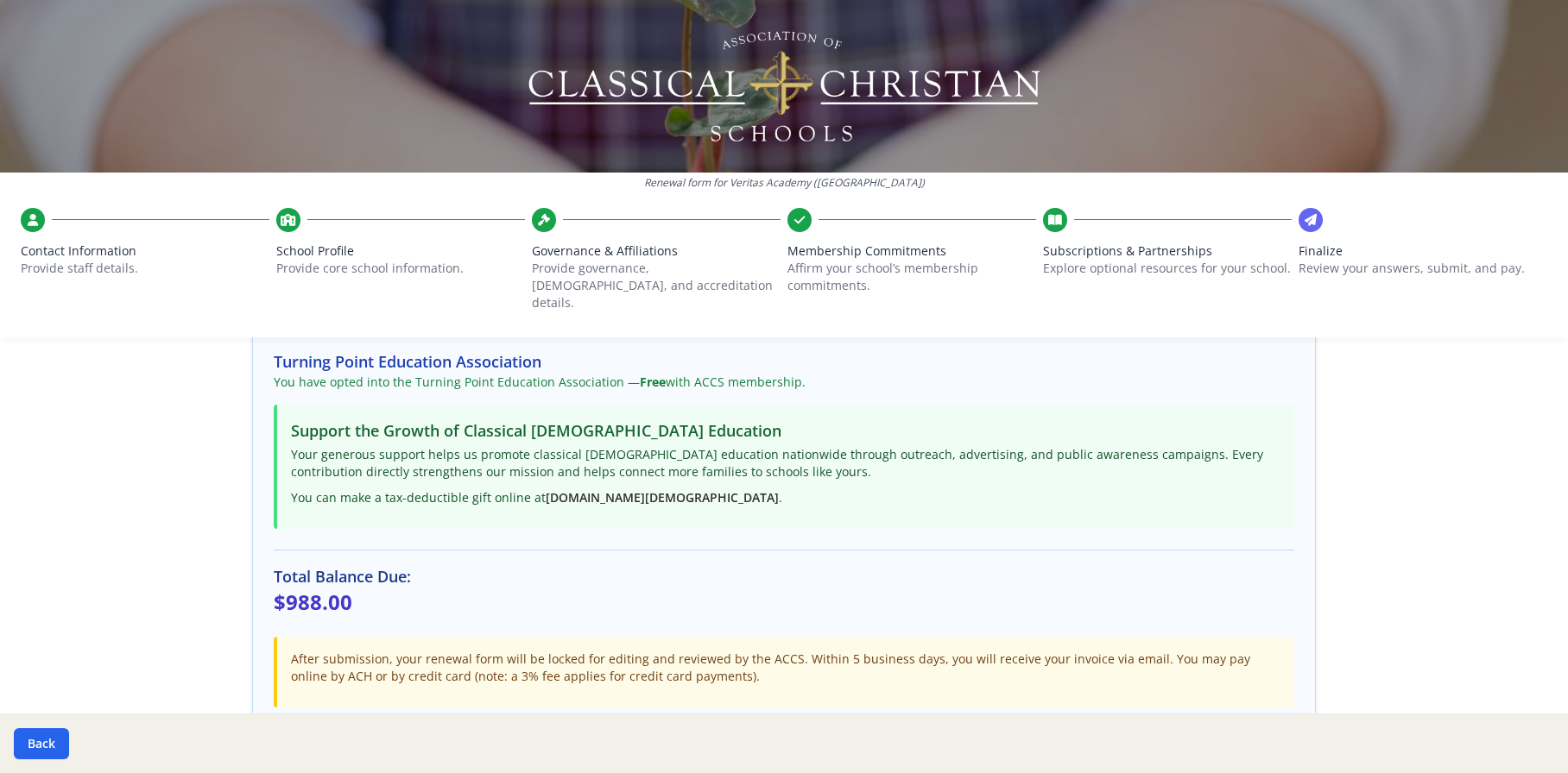
click at [1520, 746] on div "Back" at bounding box center [784, 743] width 1568 height 59
